Goal: Communication & Community: Ask a question

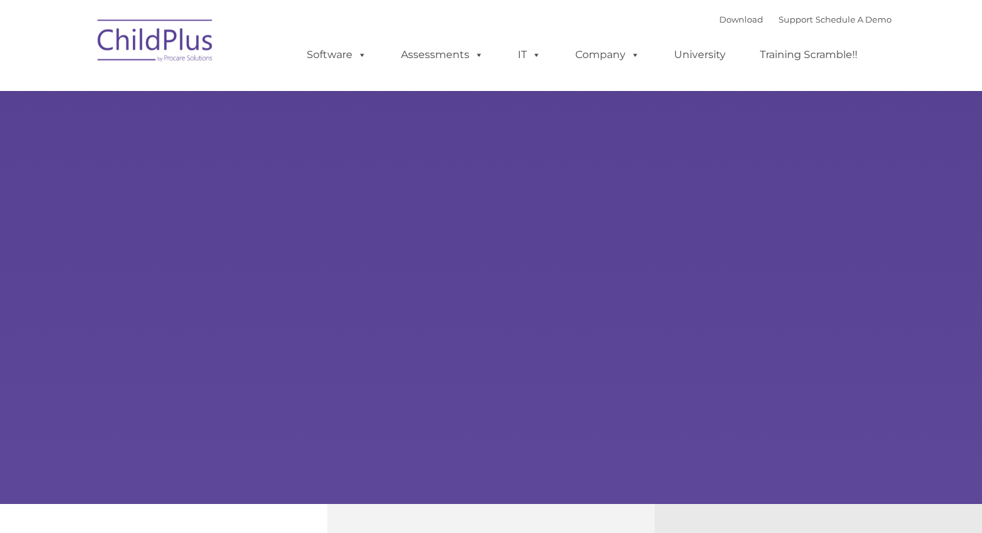
type input ""
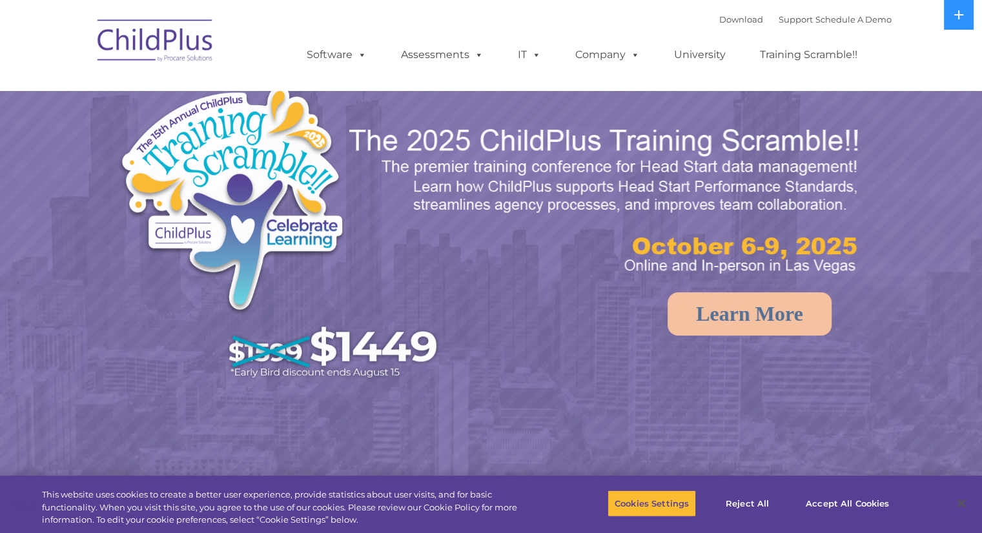
select select "MEDIUM"
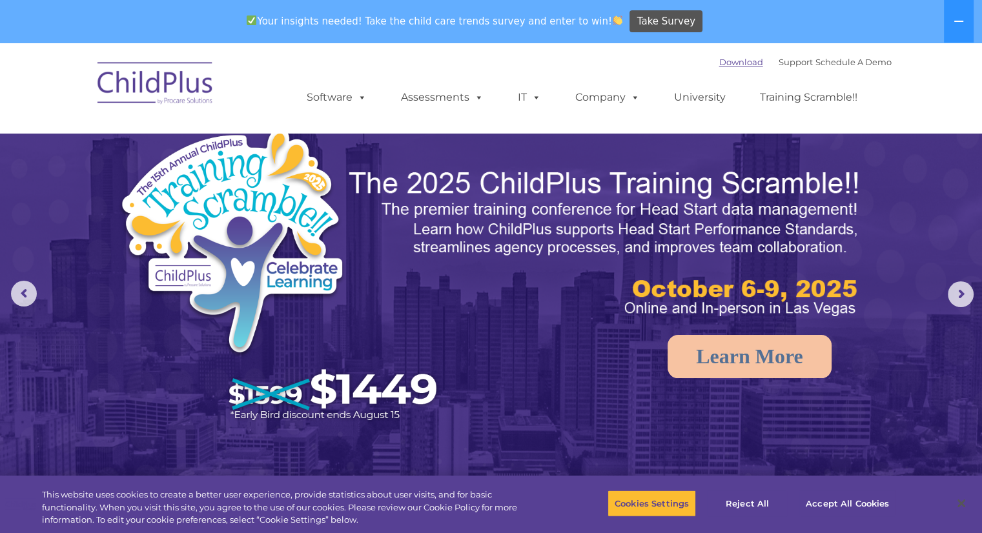
click at [724, 61] on link "Download" at bounding box center [741, 62] width 44 height 10
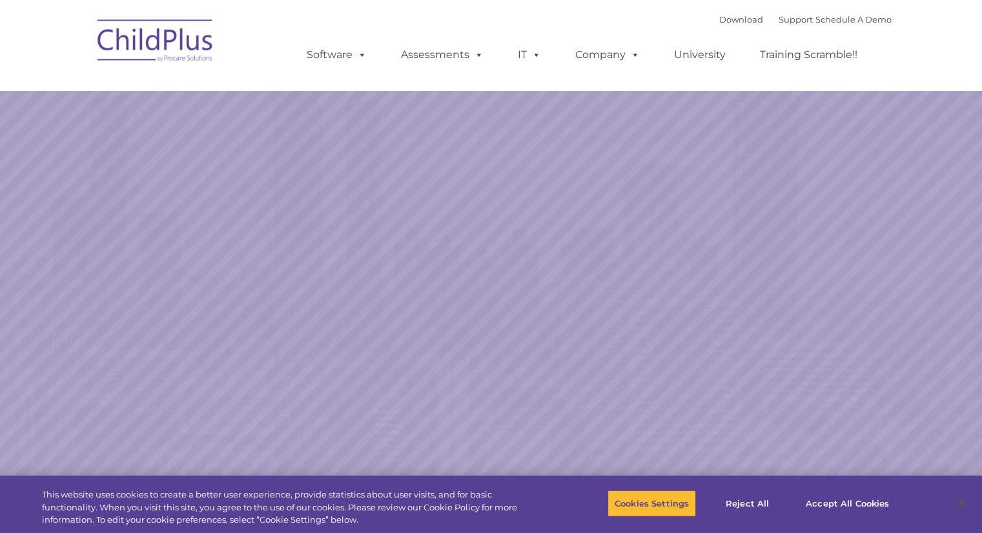
select select "MEDIUM"
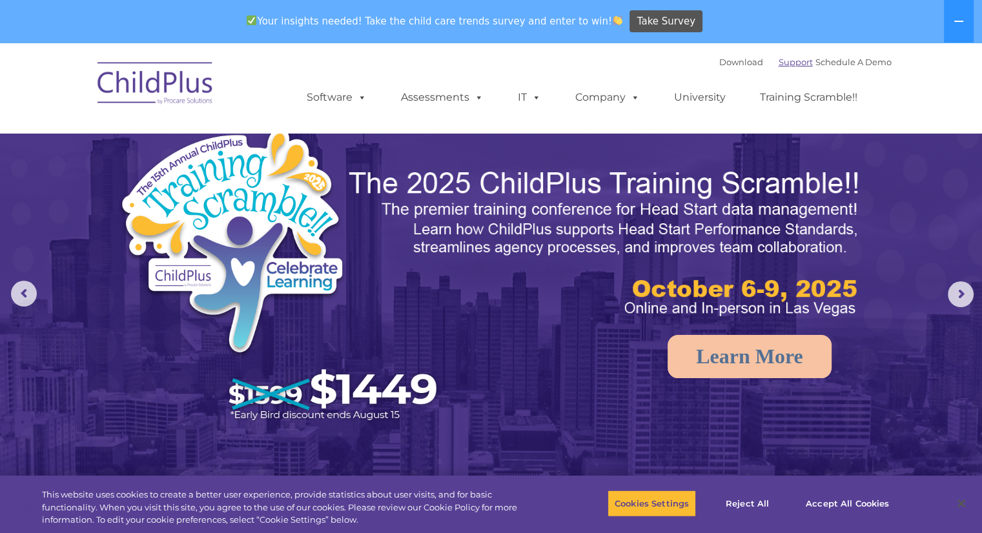
click at [785, 57] on link "Support" at bounding box center [795, 62] width 34 height 10
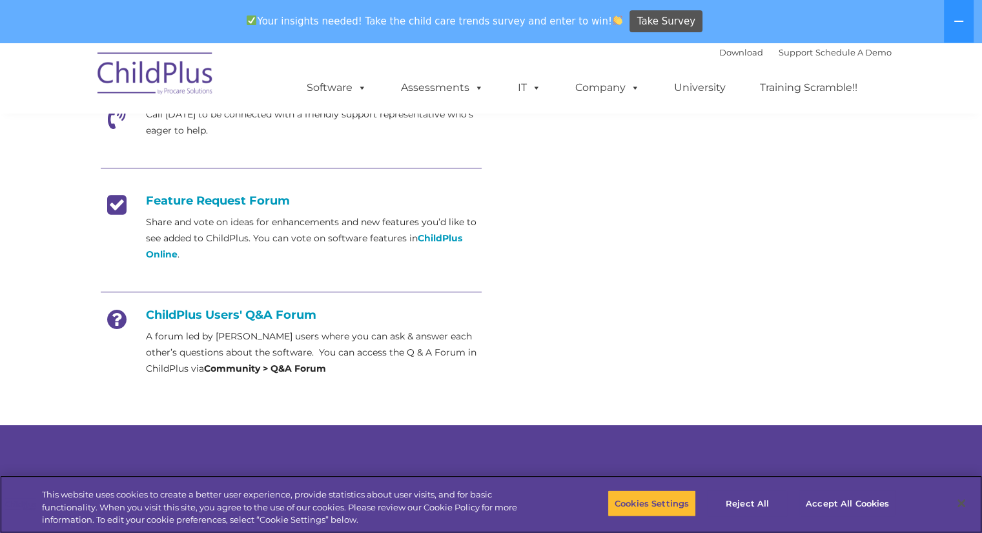
scroll to position [463, 0]
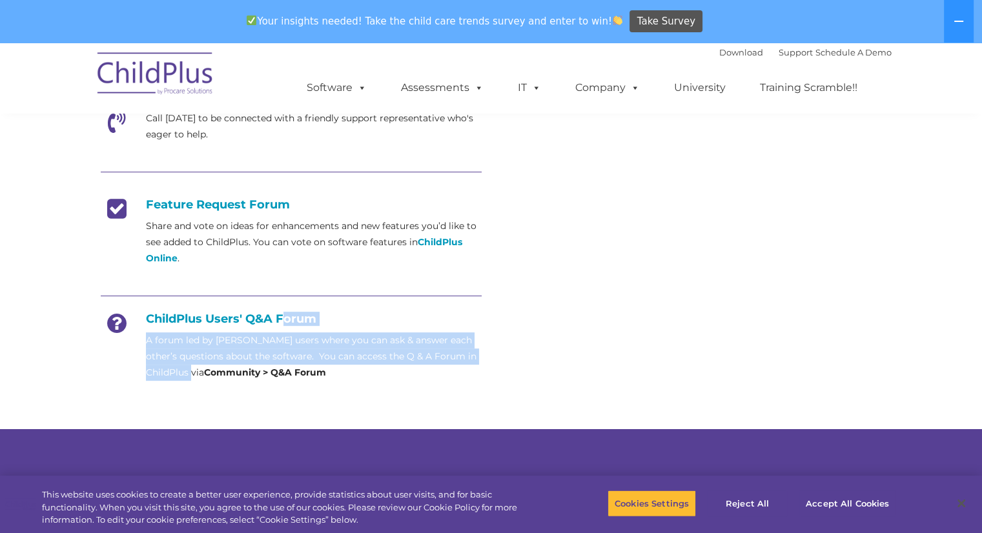
drag, startPoint x: 281, startPoint y: 321, endPoint x: 207, endPoint y: 369, distance: 88.3
click at [207, 369] on div "ChildPlus Users' Q&A Forum A forum led by ChildPlus users where you can ask & a…" at bounding box center [291, 346] width 381 height 69
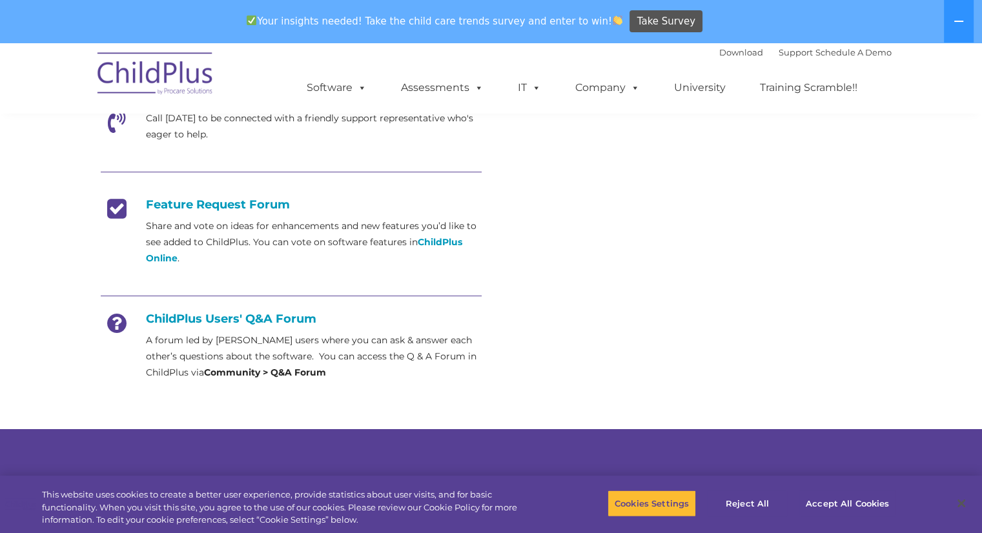
drag, startPoint x: 119, startPoint y: 315, endPoint x: 184, endPoint y: 310, distance: 65.4
click at [184, 310] on div "Email Send an email directly to support with details about the concern or issue…" at bounding box center [291, 134] width 381 height 493
click at [184, 310] on div at bounding box center [291, 297] width 381 height 29
click at [209, 316] on h4 "ChildPlus Users' Q&A Forum" at bounding box center [291, 319] width 381 height 14
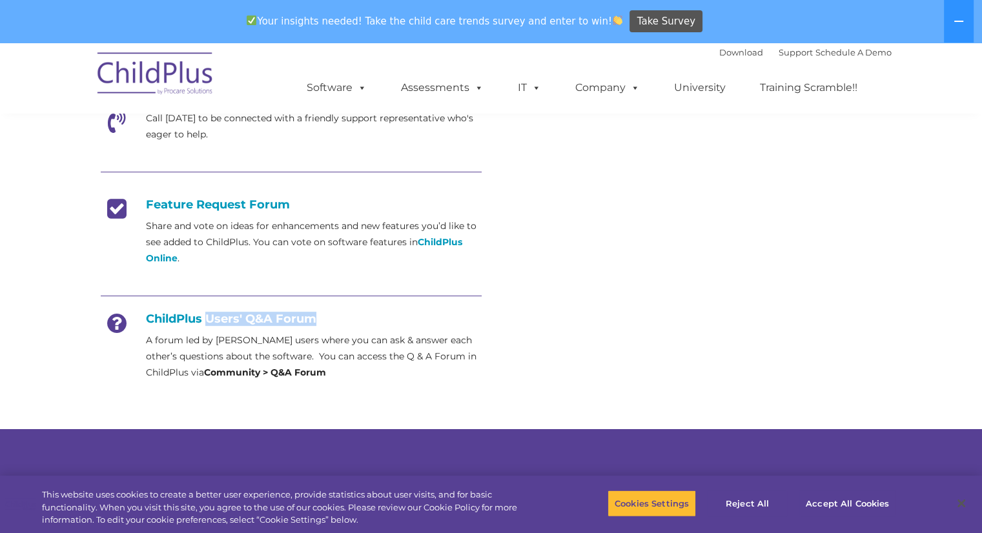
drag, startPoint x: 209, startPoint y: 316, endPoint x: 286, endPoint y: 321, distance: 76.9
click at [286, 321] on h4 "ChildPlus Users' Q&A Forum" at bounding box center [291, 319] width 381 height 14
click at [371, 344] on p "A forum led by [PERSON_NAME] users where you can ask & answer each other’s ques…" at bounding box center [314, 356] width 336 height 48
click at [258, 323] on h4 "ChildPlus Users' Q&A Forum" at bounding box center [291, 319] width 381 height 14
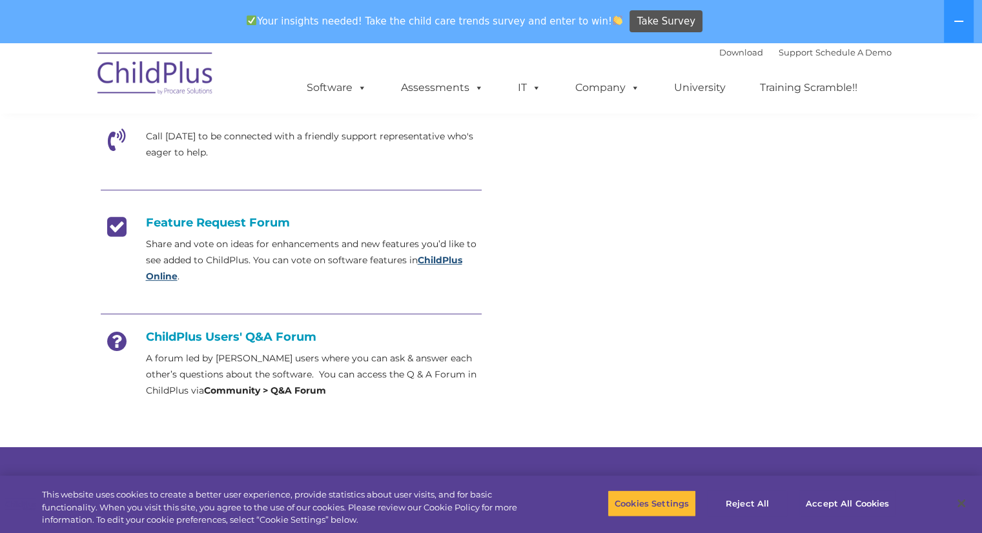
scroll to position [446, 0]
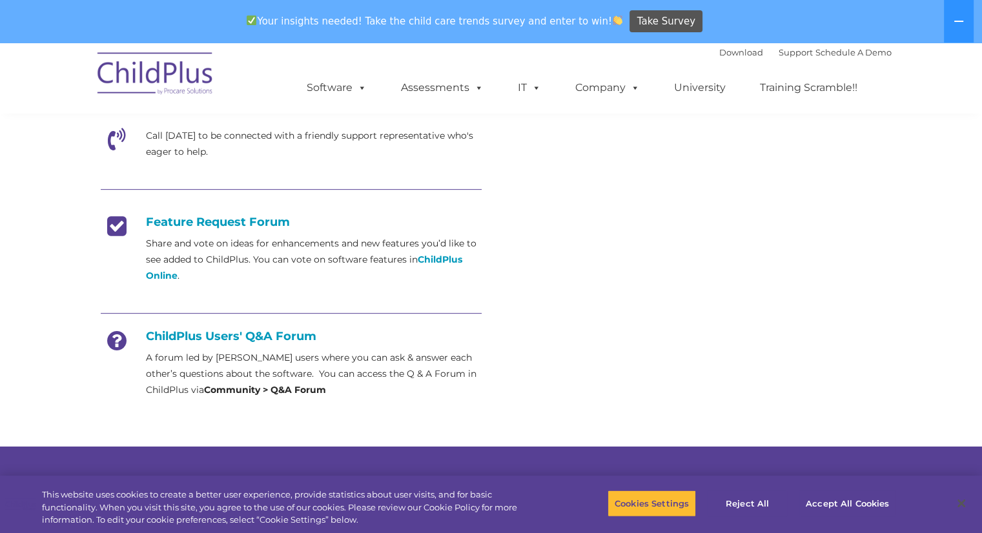
click at [303, 392] on strong "Community > Q&A Forum" at bounding box center [265, 390] width 122 height 12
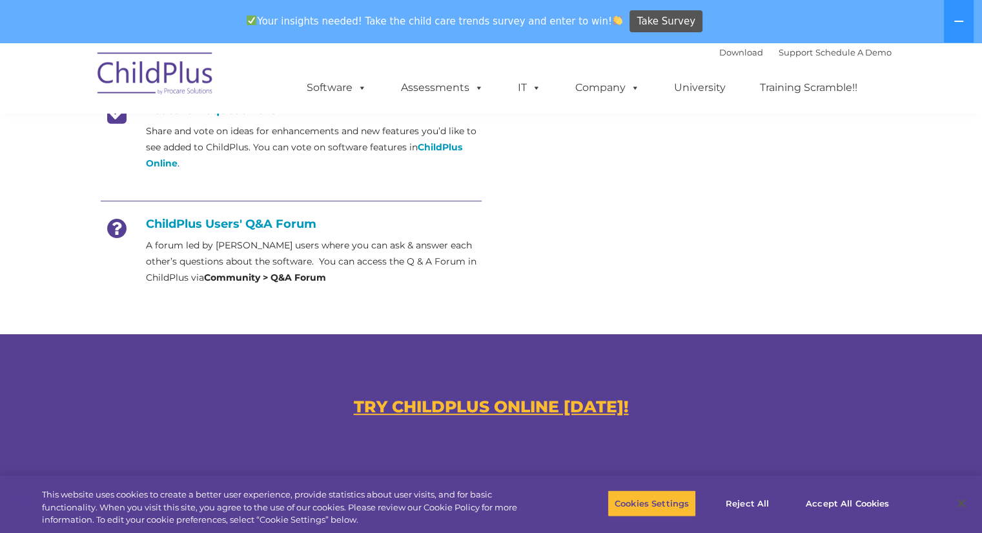
scroll to position [556, 0]
